Goal: Information Seeking & Learning: Learn about a topic

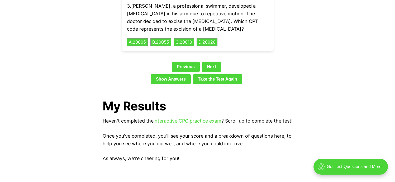
scroll to position [1241, 0]
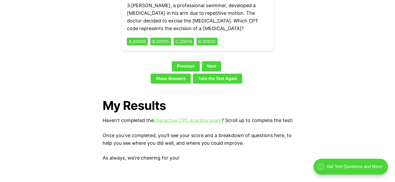
click at [175, 118] on link "interactive CPC practice exam" at bounding box center [188, 121] width 68 height 6
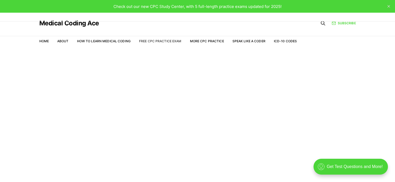
click at [159, 40] on link "Free CPC Practice Exam" at bounding box center [160, 41] width 43 height 4
click at [169, 41] on link "Free CPC Practice Exam" at bounding box center [160, 41] width 43 height 4
